Goal: Book appointment/travel/reservation

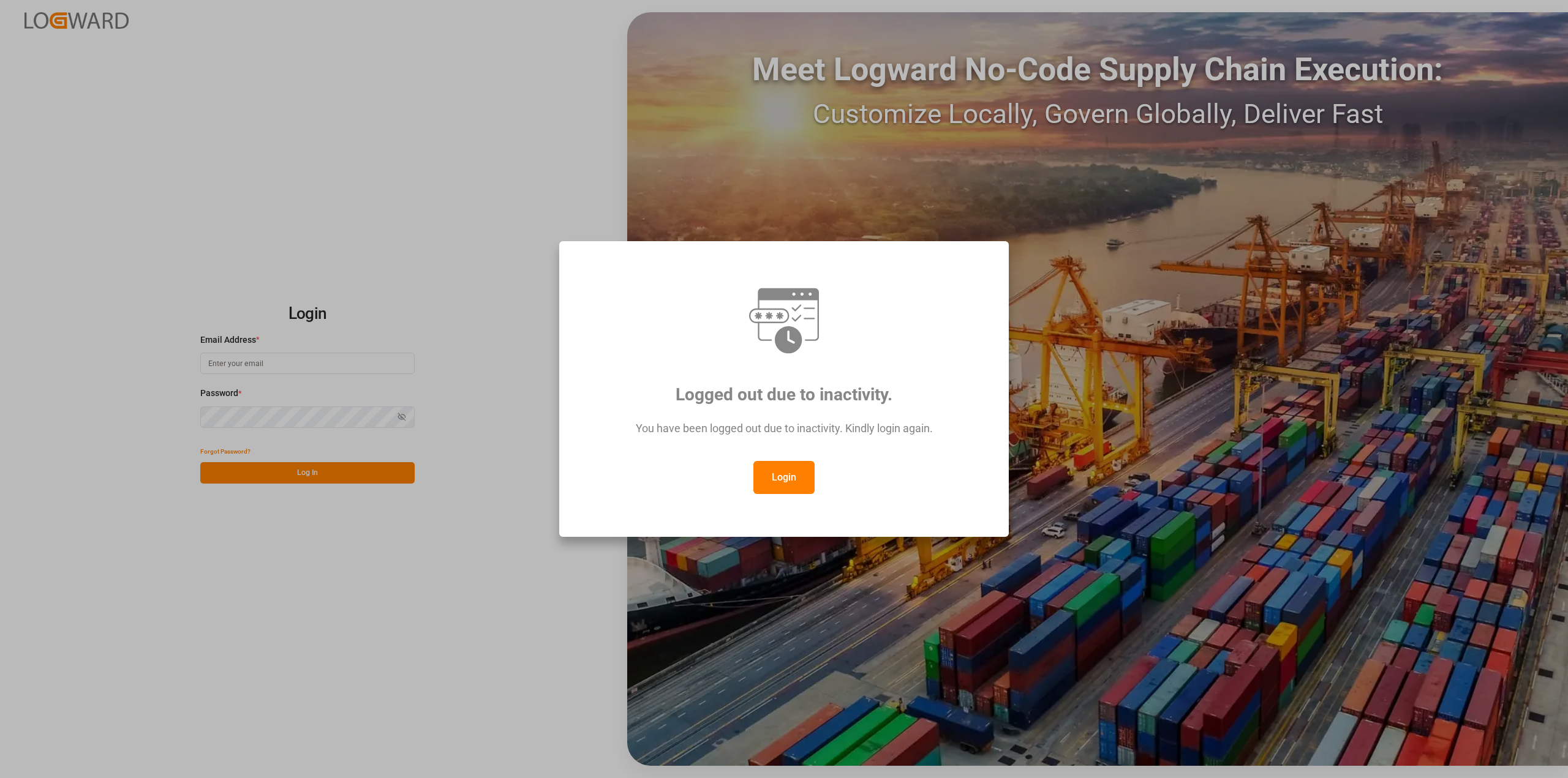
click at [787, 478] on button "Login" at bounding box center [783, 478] width 61 height 33
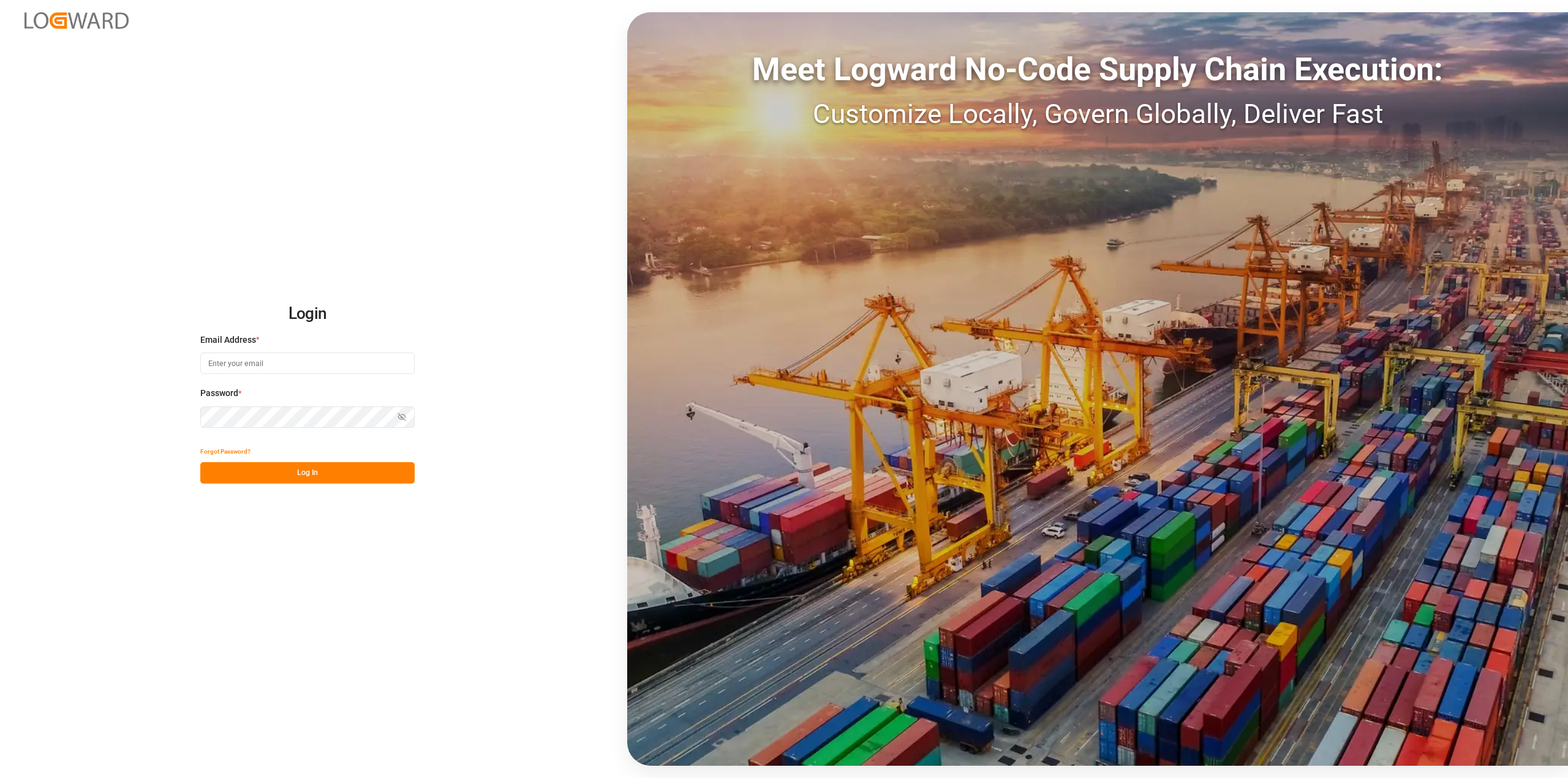
click at [286, 358] on input at bounding box center [308, 363] width 215 height 22
type input "[PERSON_NAME][EMAIL_ADDRESS][PERSON_NAME][DOMAIN_NAME]"
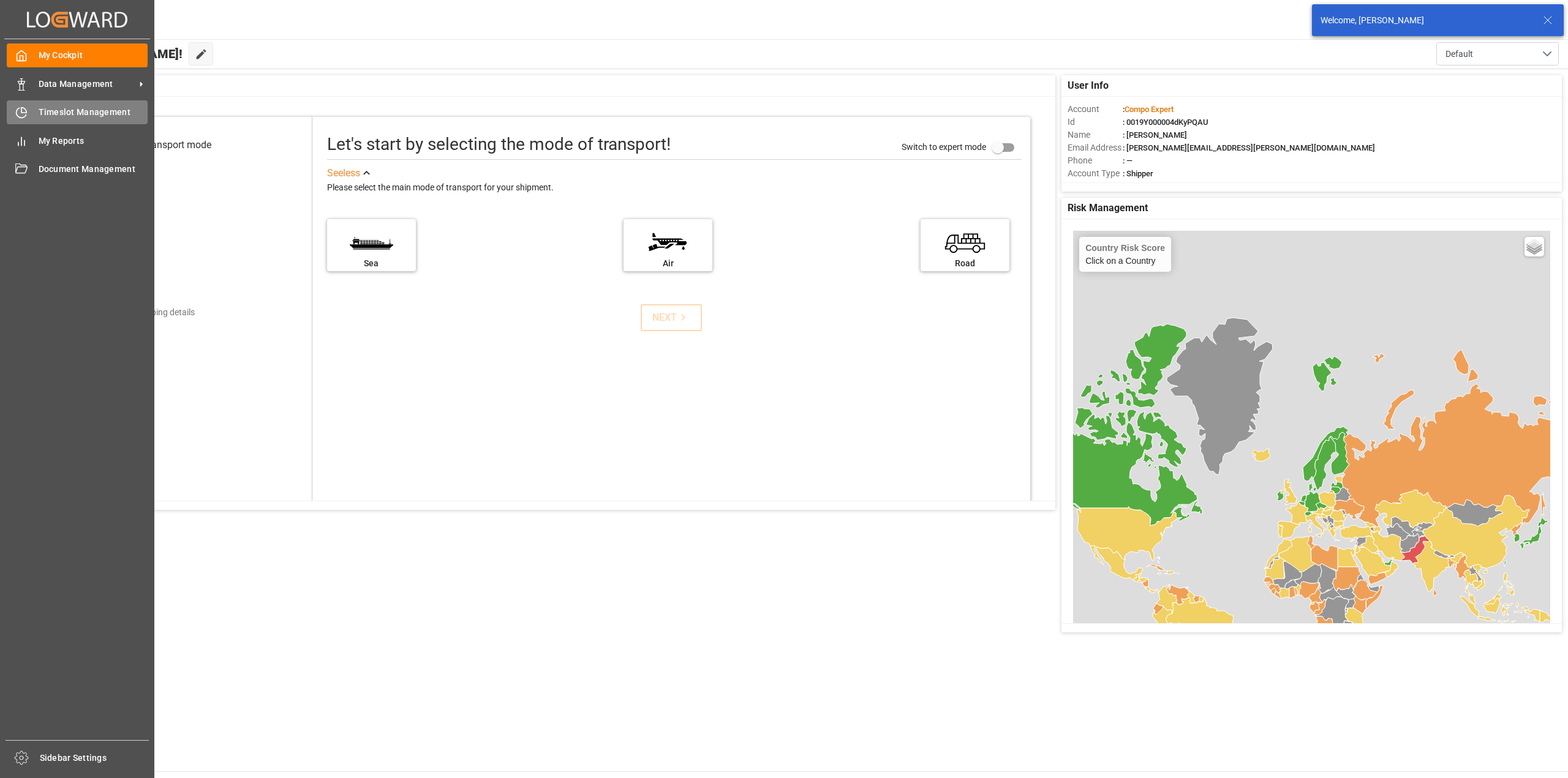
click at [20, 107] on icon at bounding box center [22, 113] width 12 height 12
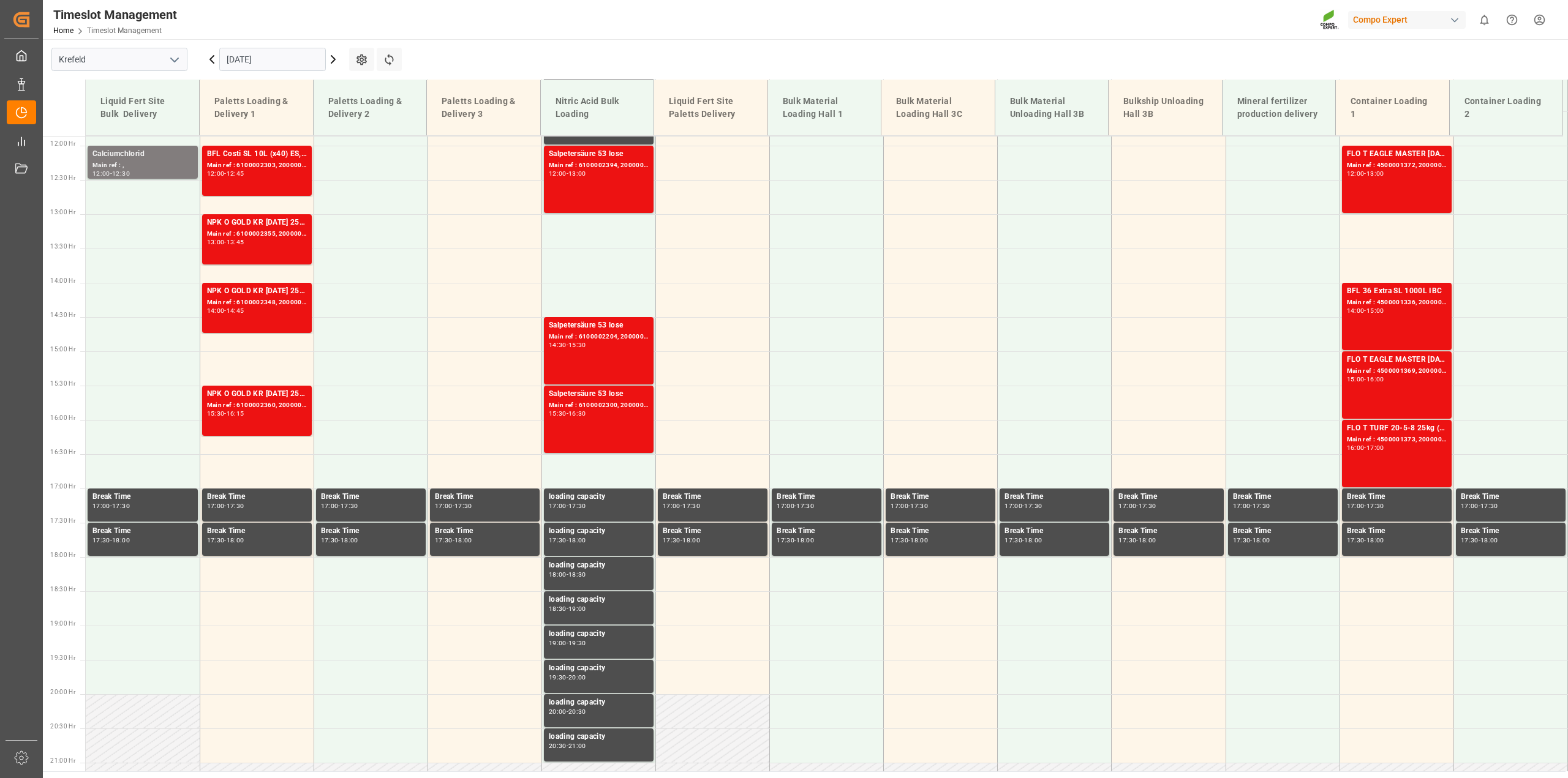
scroll to position [827, 0]
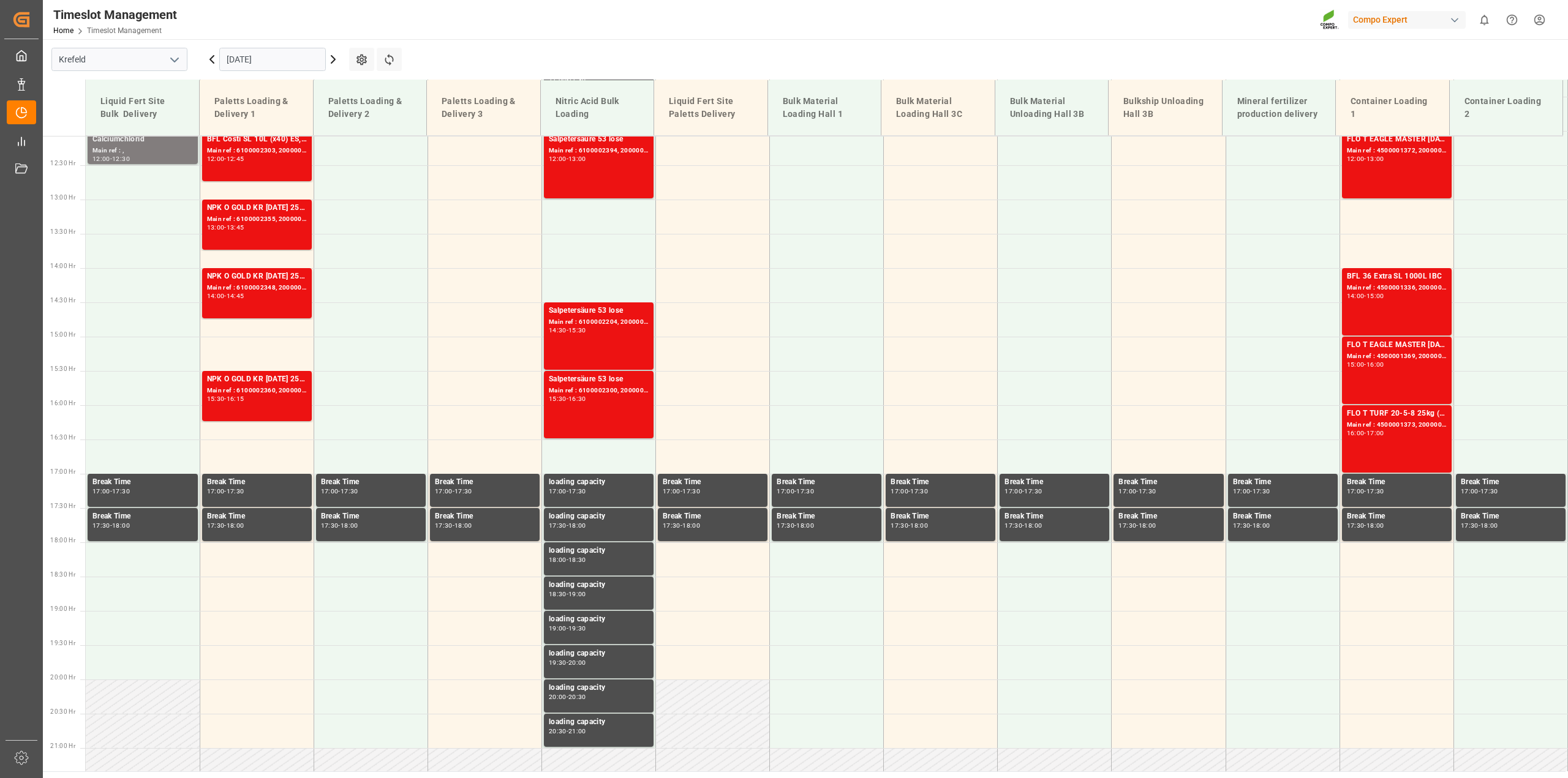
click at [243, 57] on input "[DATE]" at bounding box center [272, 59] width 107 height 23
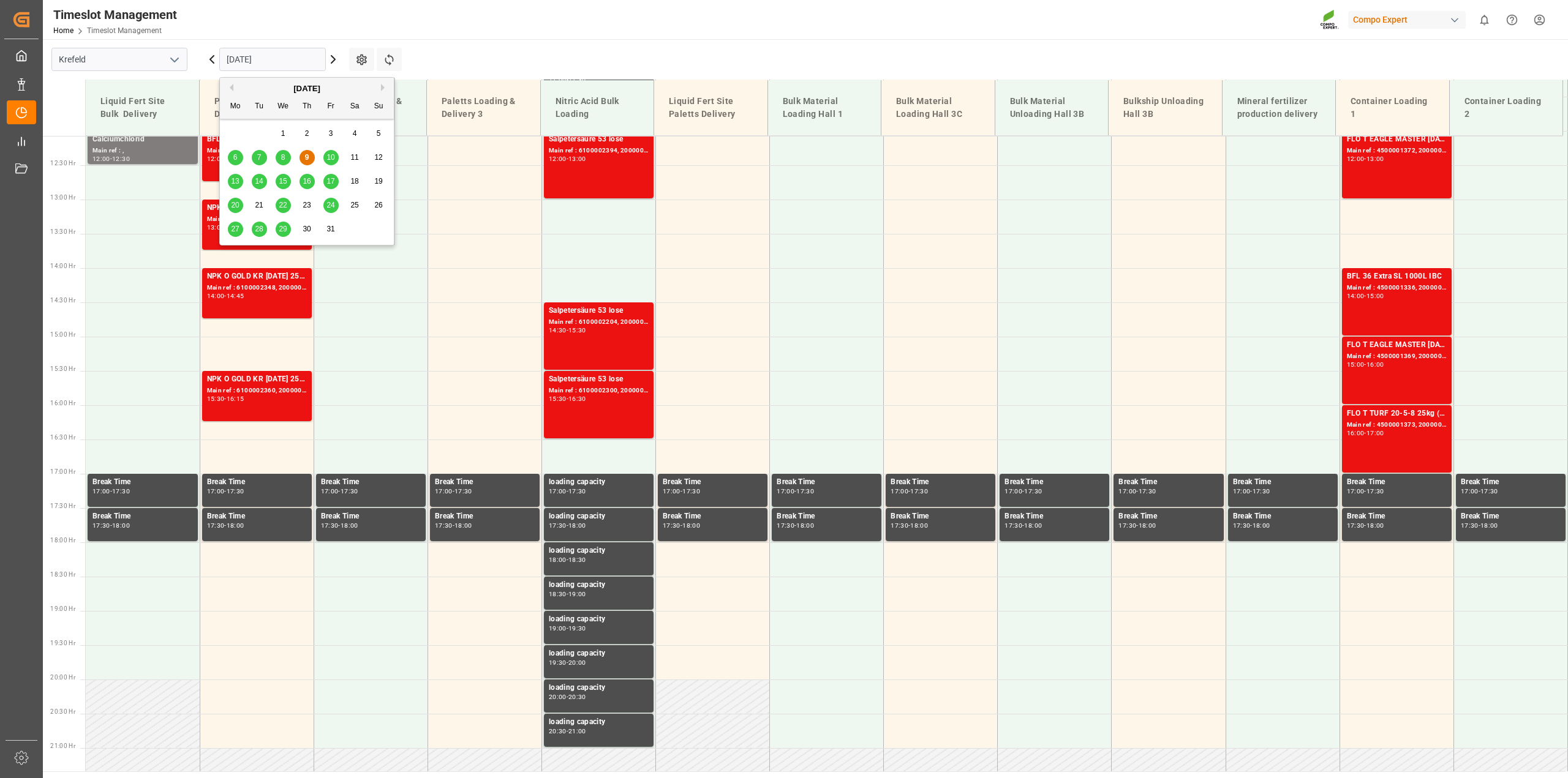
click at [231, 184] on span "13" at bounding box center [234, 181] width 8 height 9
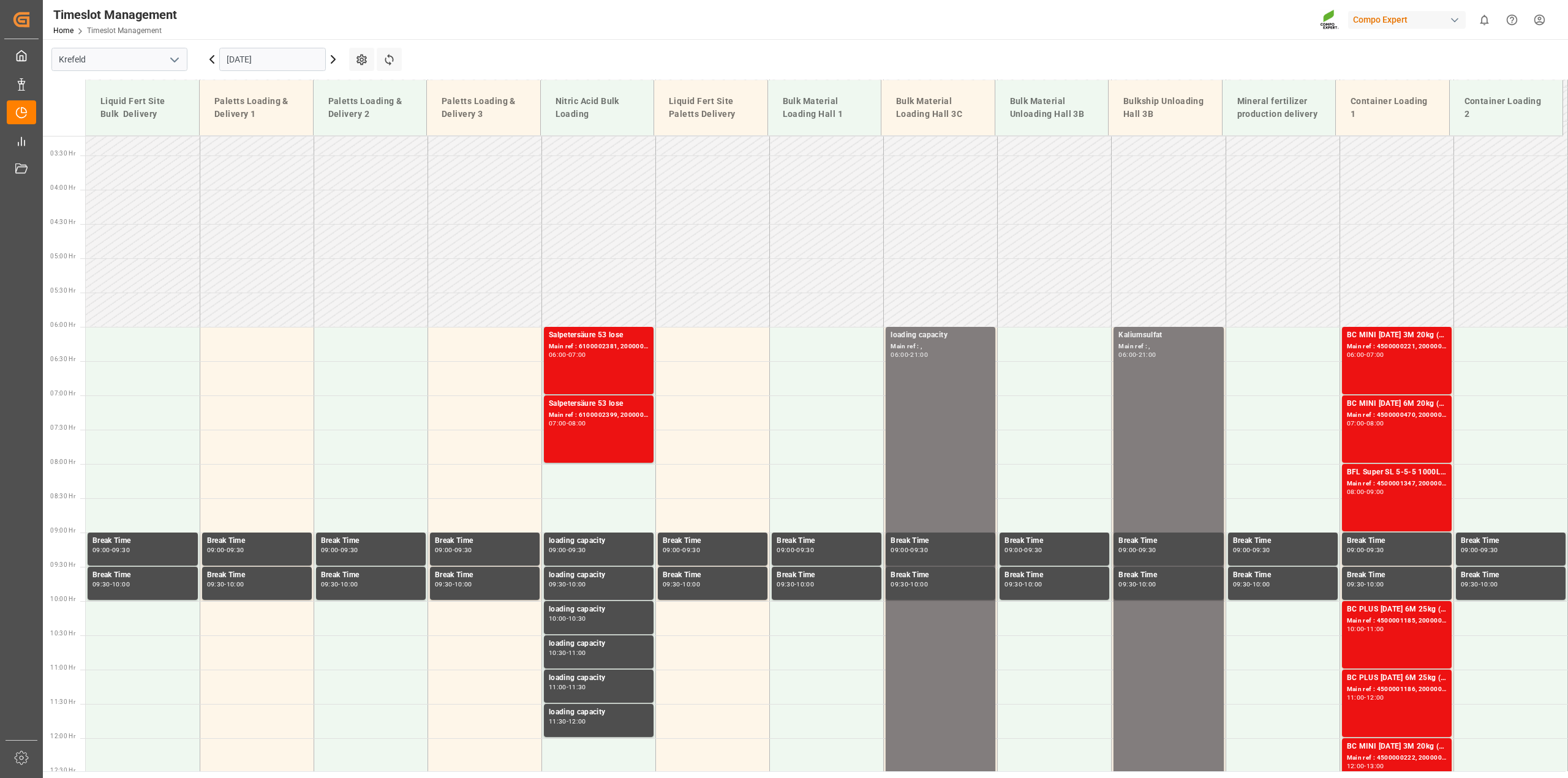
scroll to position [216, 0]
